Goal: Transaction & Acquisition: Purchase product/service

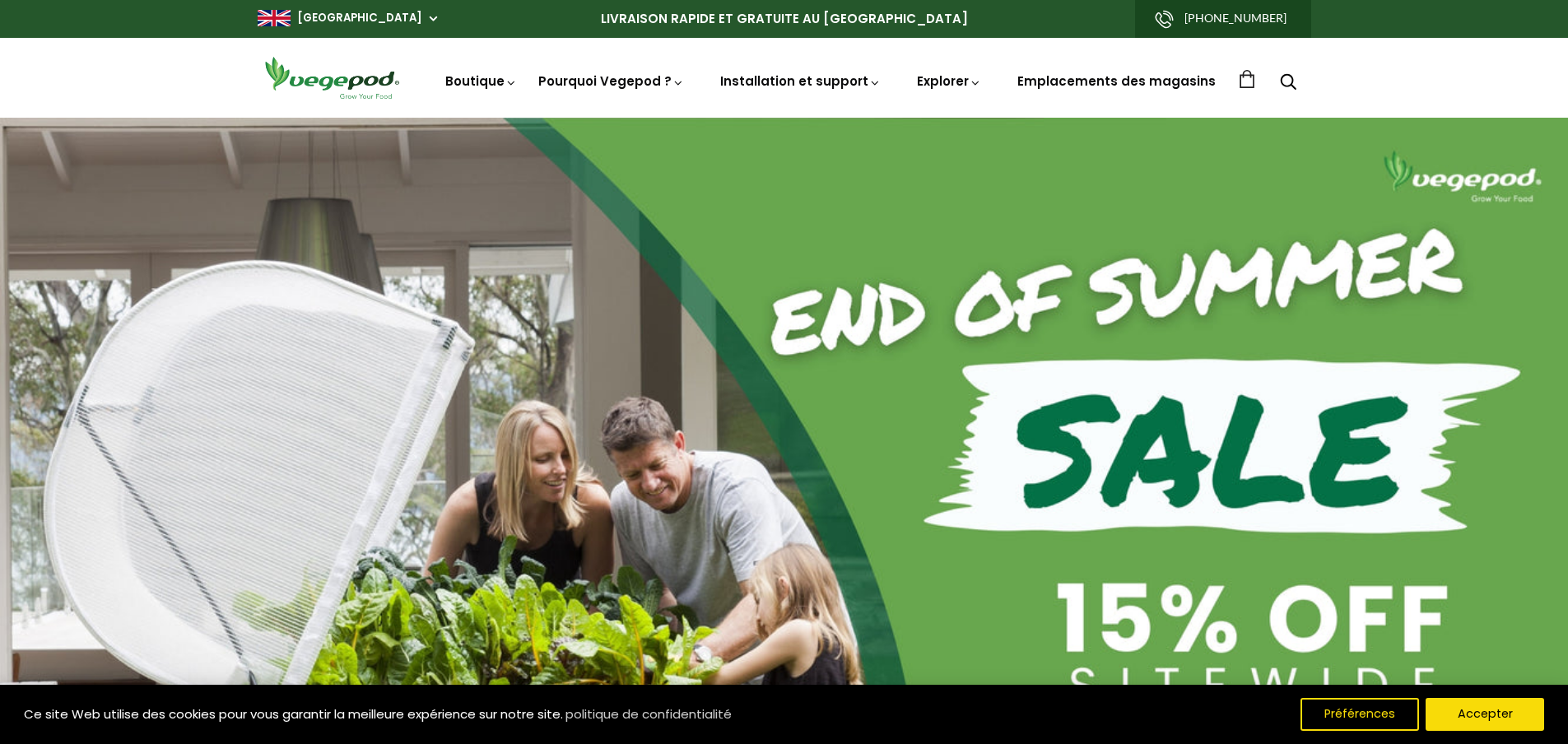
click at [1284, 83] on icon "Recherche" at bounding box center [1288, 81] width 16 height 19
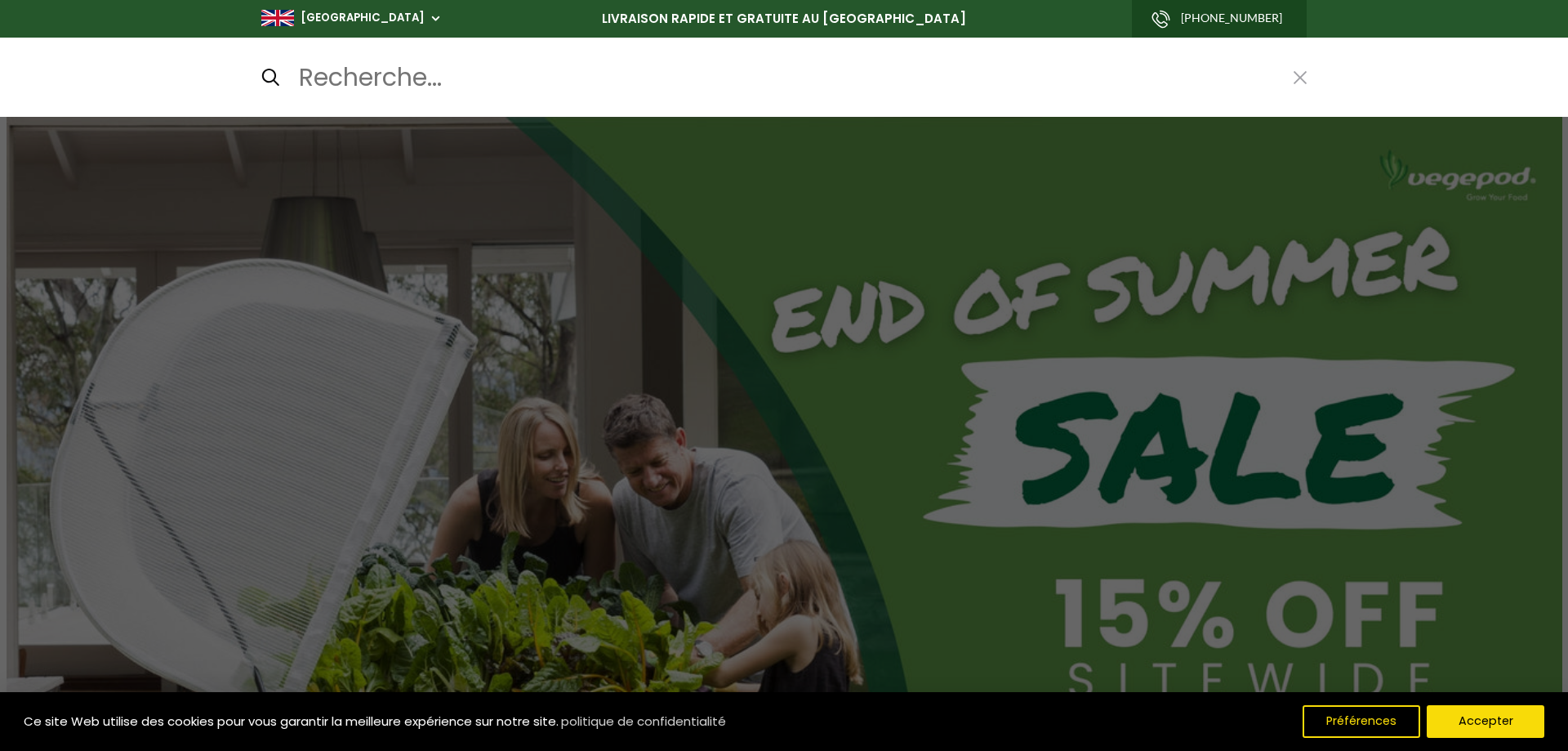
click at [433, 84] on input "Recherche..." at bounding box center [786, 77] width 978 height 39
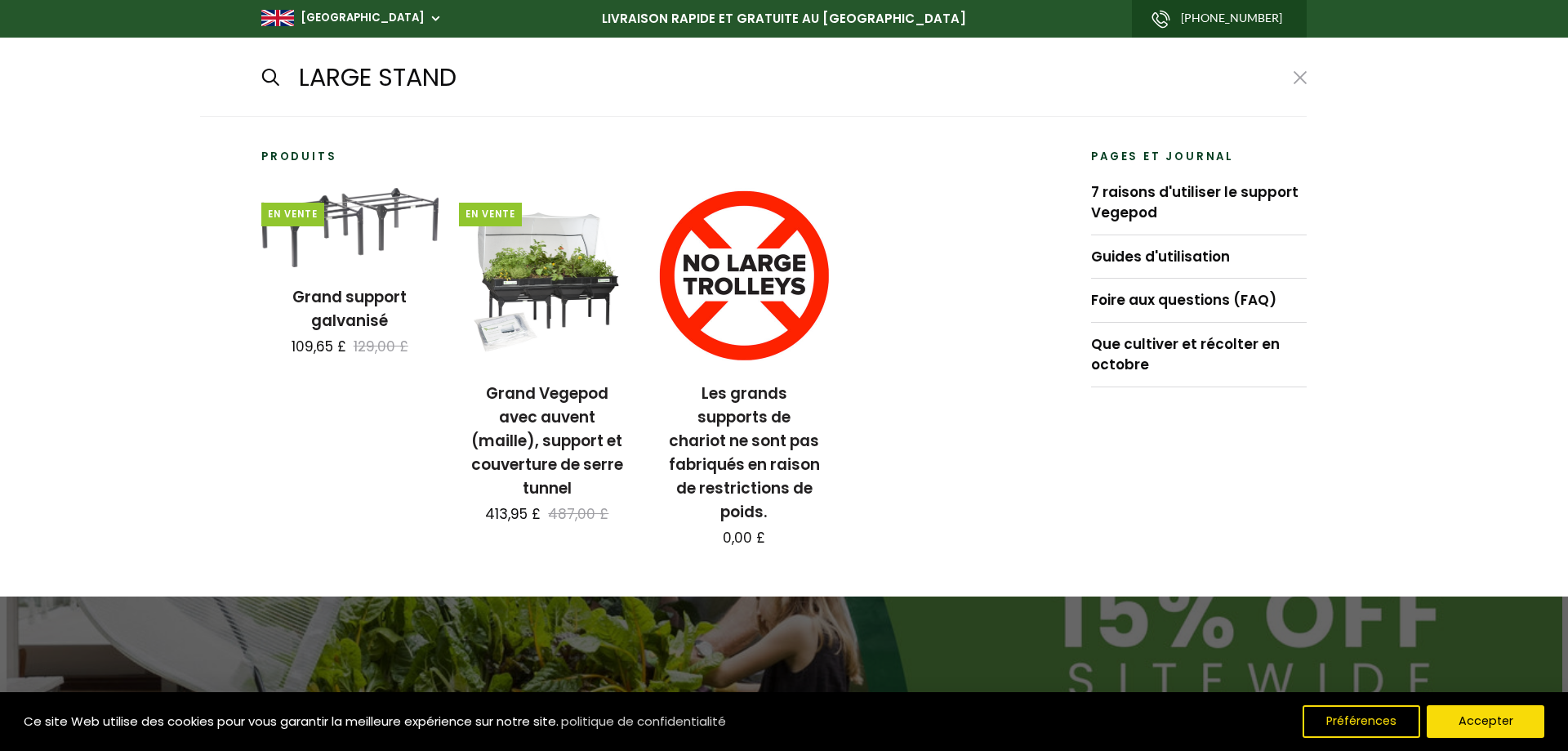
scroll to position [0, 908]
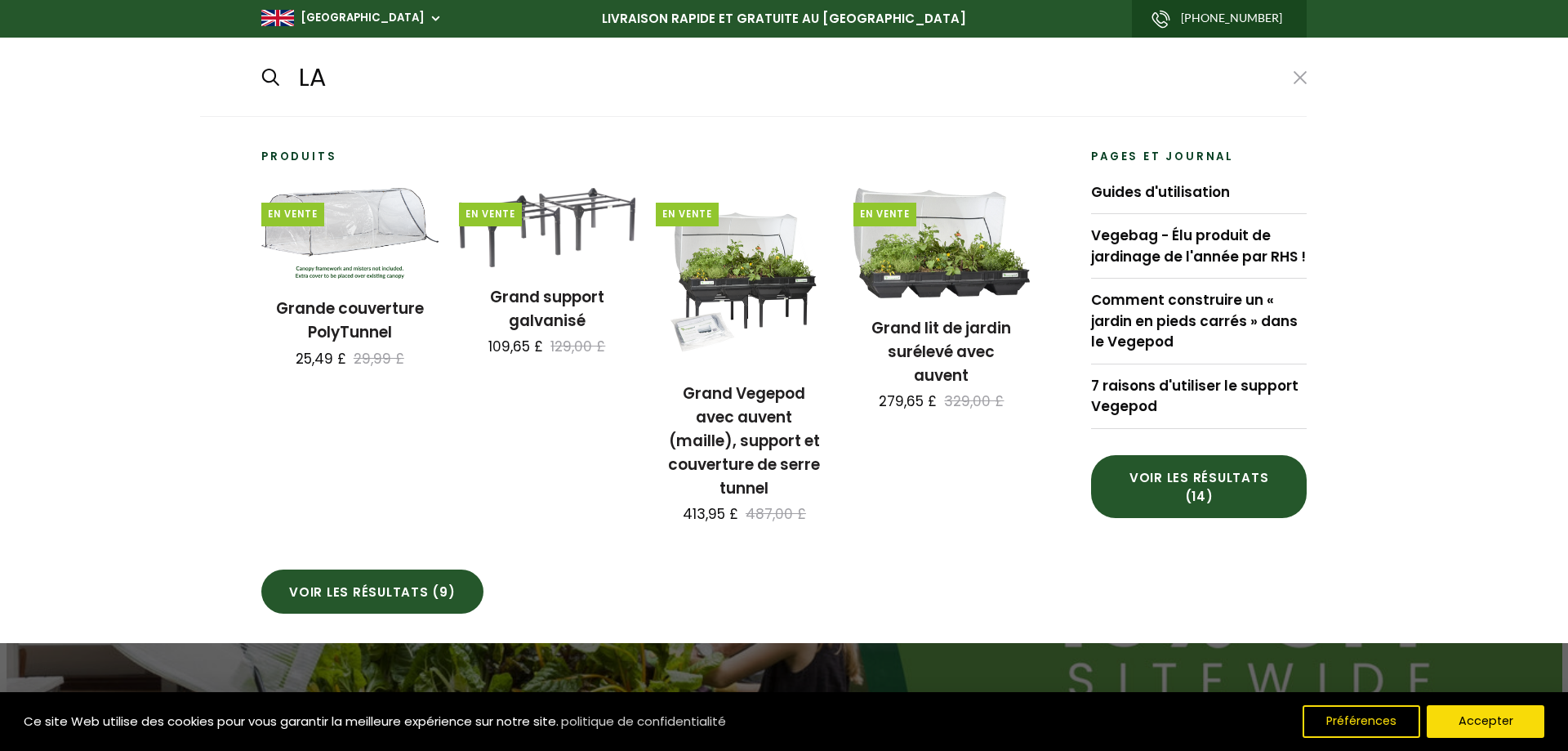
type input "L"
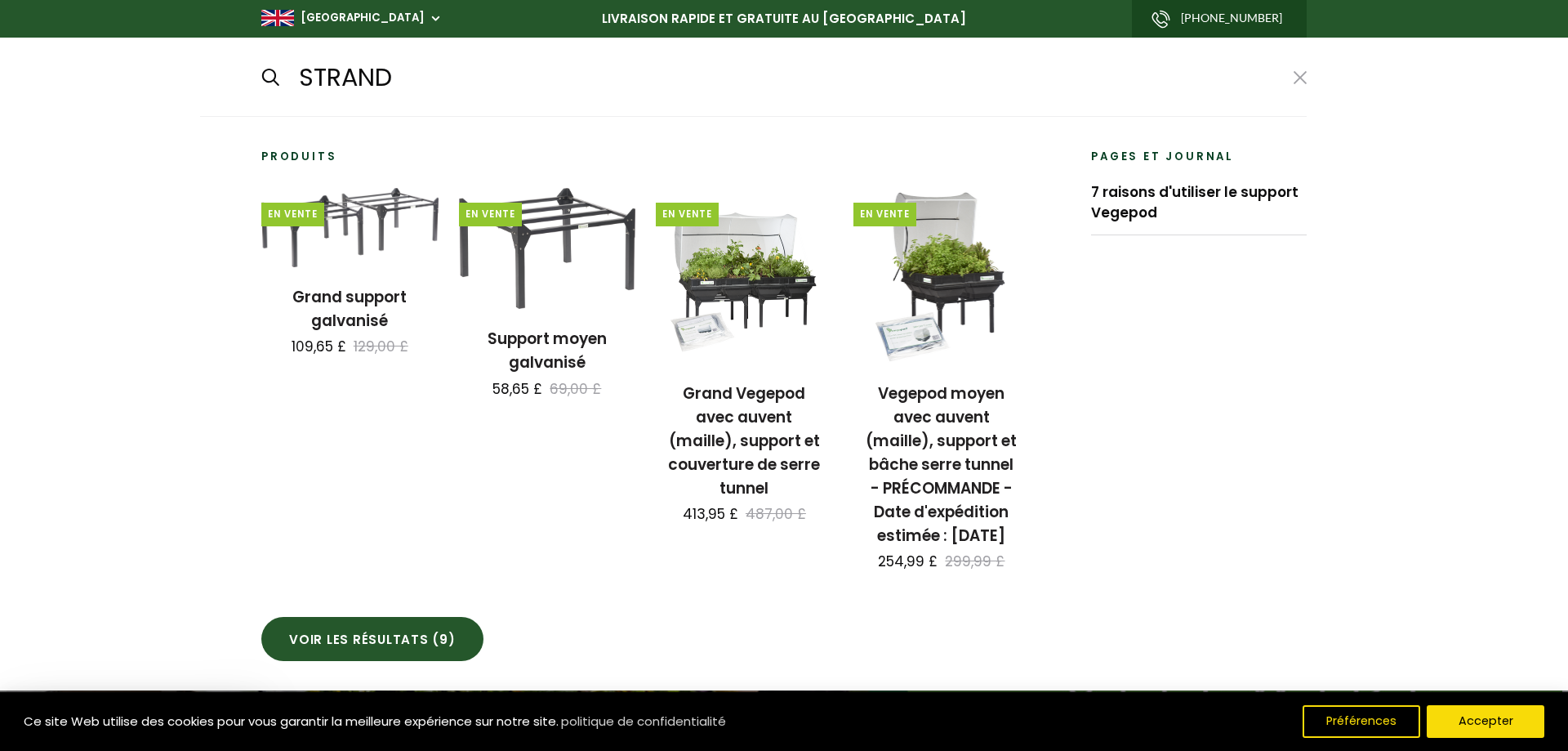
scroll to position [0, 1514]
type input "STRAND"
click at [564, 233] on img at bounding box center [548, 242] width 177 height 122
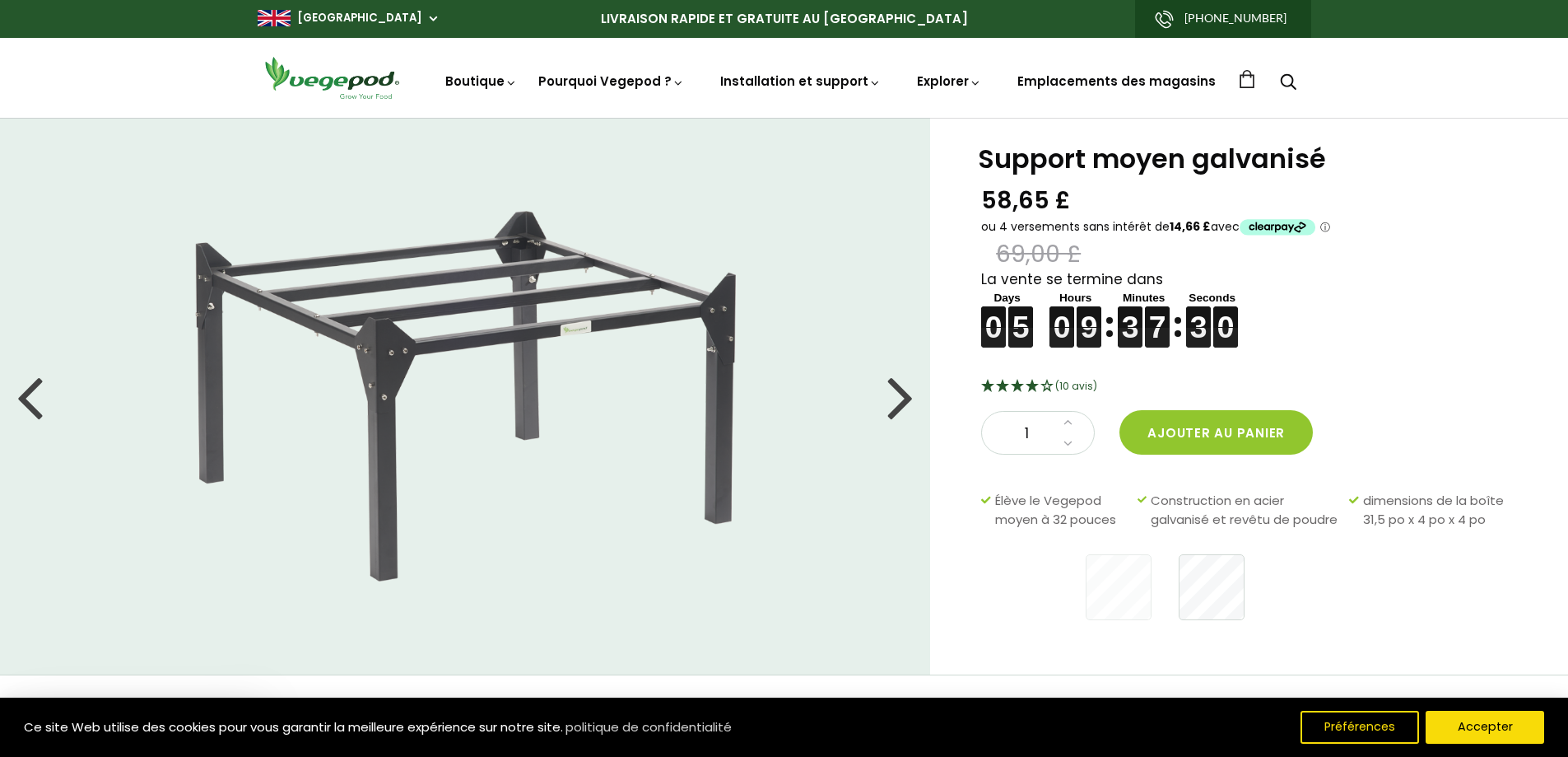
click at [729, 363] on img at bounding box center [465, 396] width 540 height 371
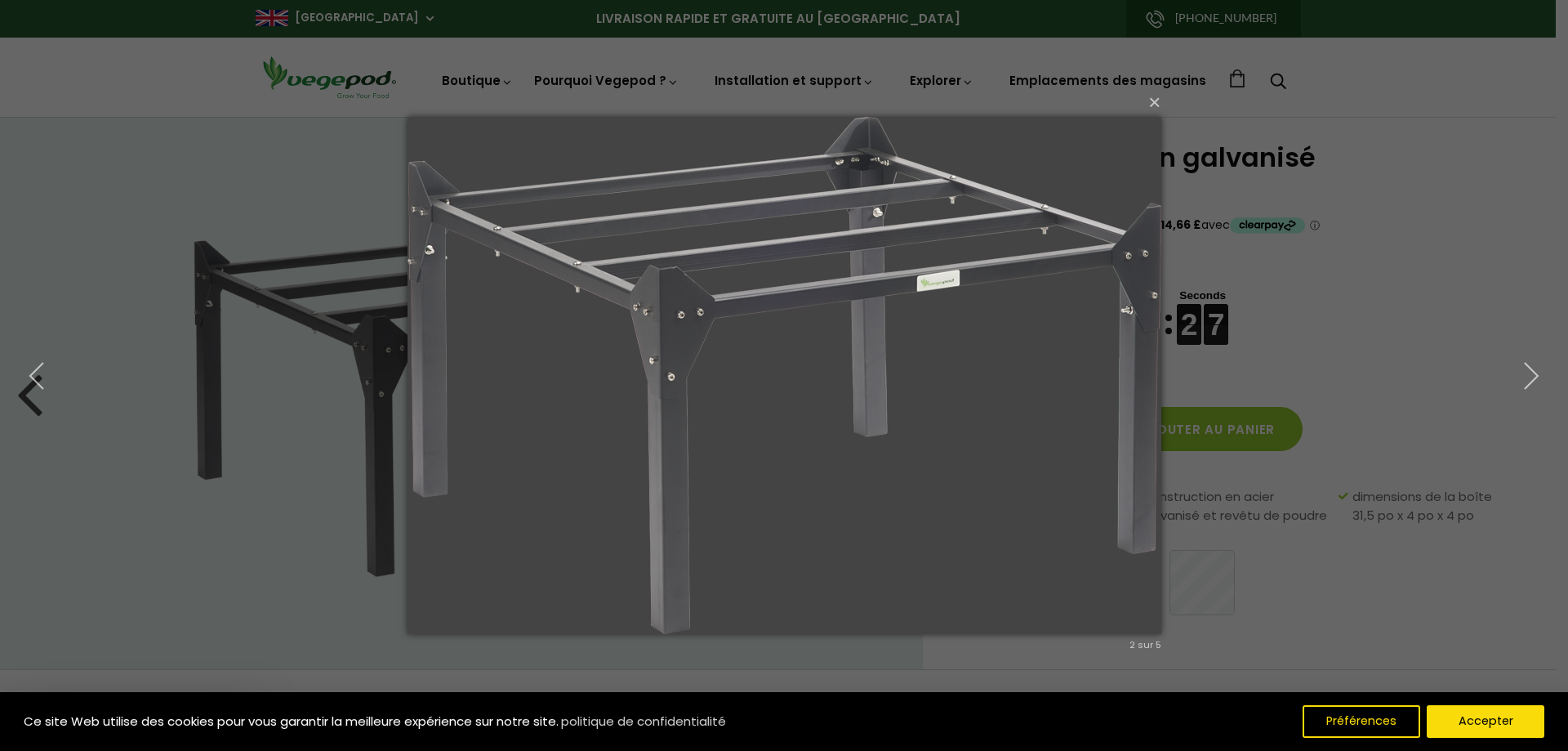
click at [708, 325] on img at bounding box center [784, 375] width 754 height 582
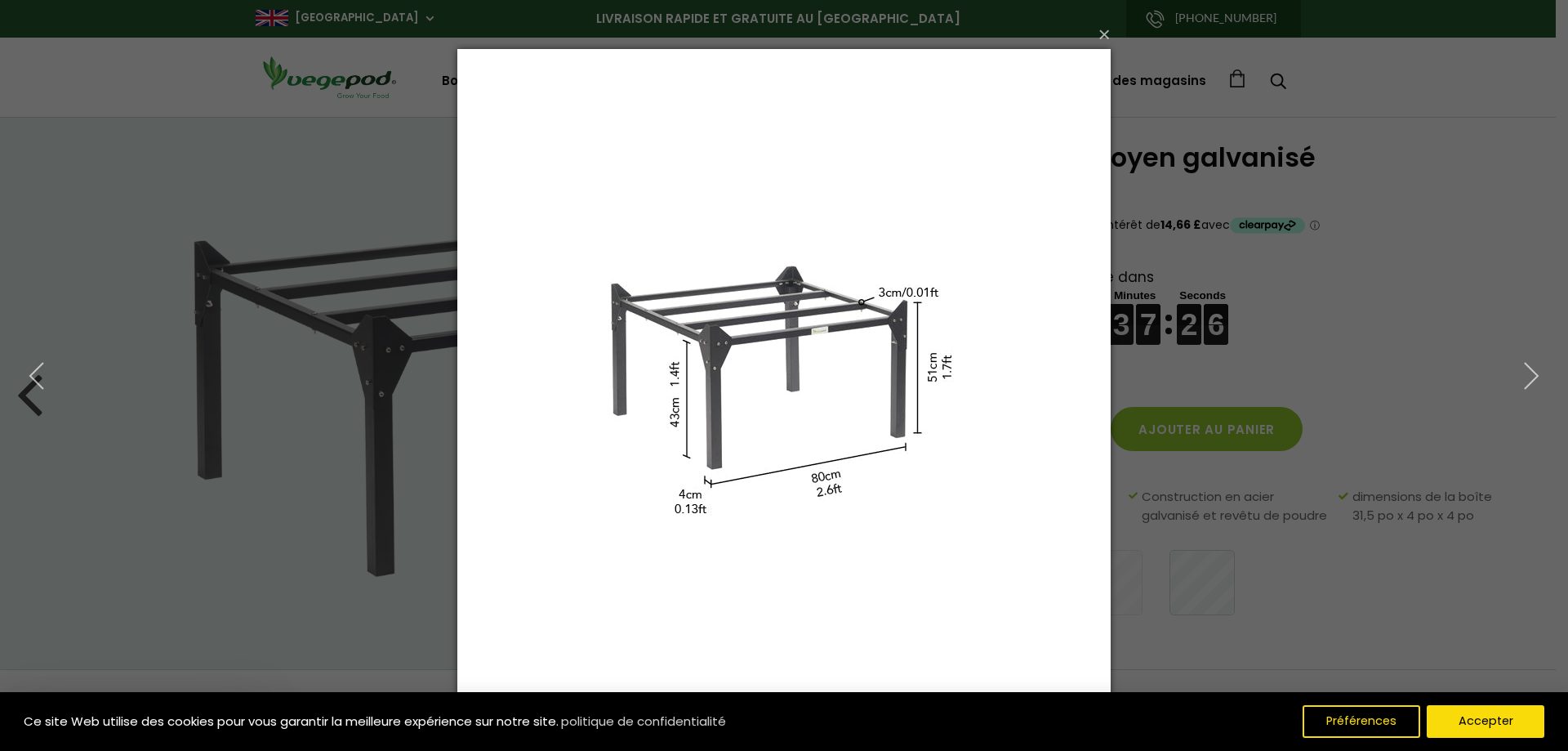
click at [1381, 339] on div "× 3 sur 5 Chargement..." at bounding box center [784, 376] width 1568 height 751
